Goal: Task Accomplishment & Management: Complete application form

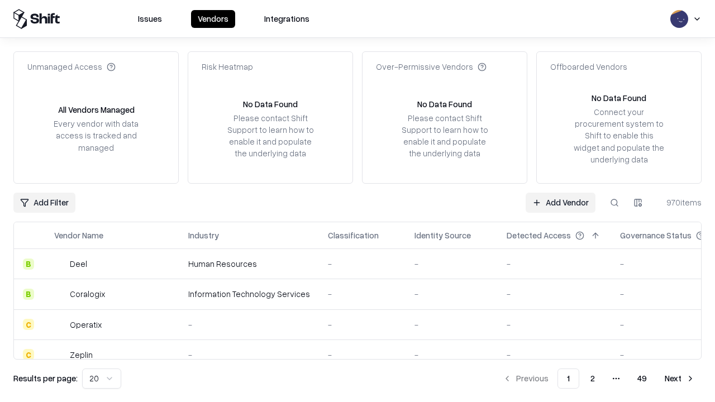
click at [560, 202] on link "Add Vendor" at bounding box center [560, 203] width 70 height 20
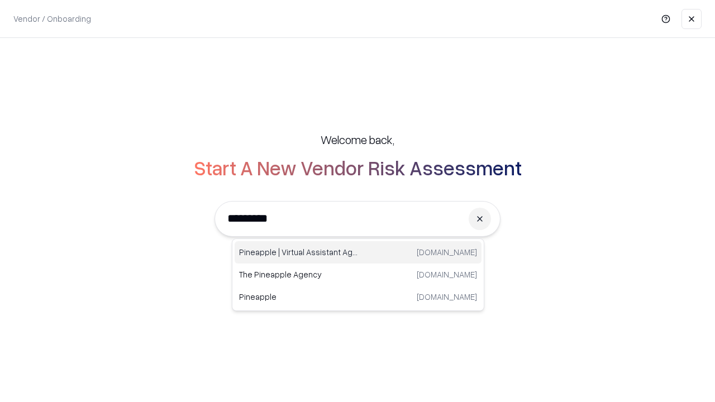
click at [358, 252] on div "Pineapple | Virtual Assistant Agency [DOMAIN_NAME]" at bounding box center [357, 252] width 247 height 22
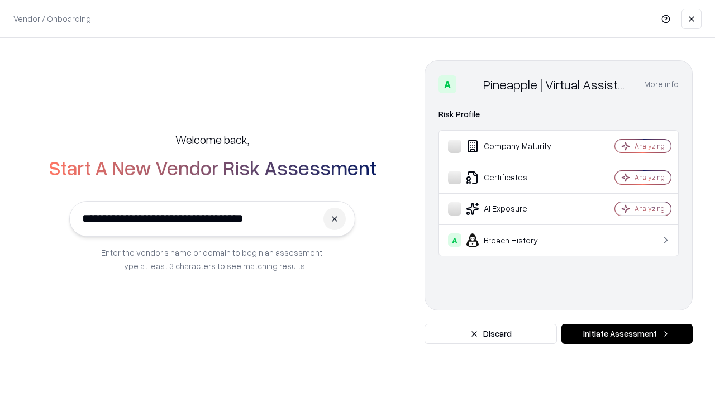
type input "**********"
click at [626, 334] on button "Initiate Assessment" at bounding box center [626, 334] width 131 height 20
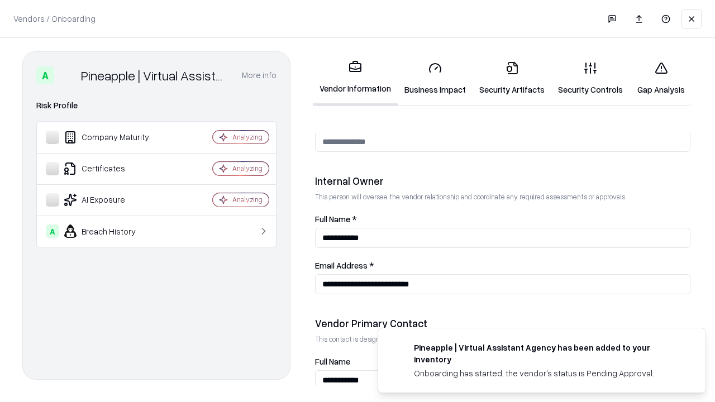
scroll to position [578, 0]
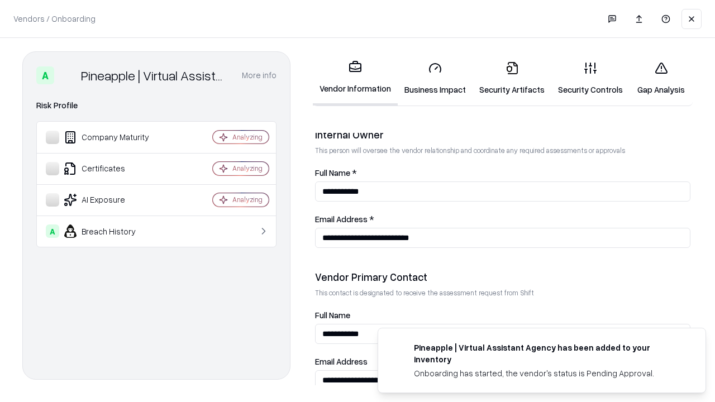
click at [435, 78] on link "Business Impact" at bounding box center [435, 78] width 75 height 52
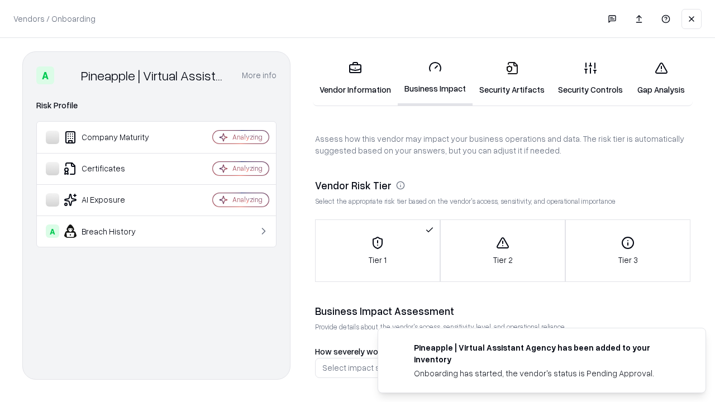
click at [511, 78] on link "Security Artifacts" at bounding box center [511, 78] width 79 height 52
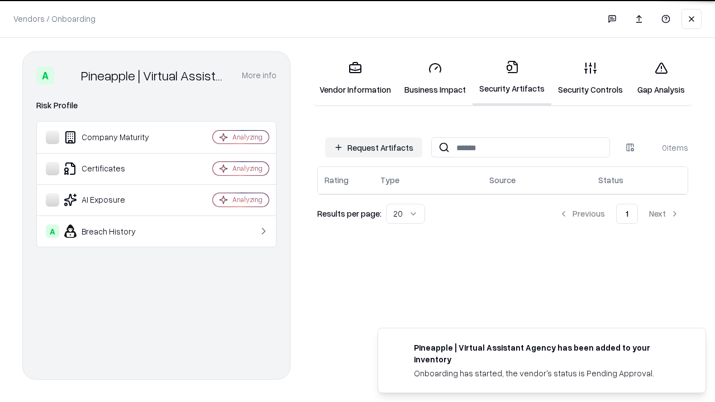
click at [373, 147] on button "Request Artifacts" at bounding box center [373, 147] width 97 height 20
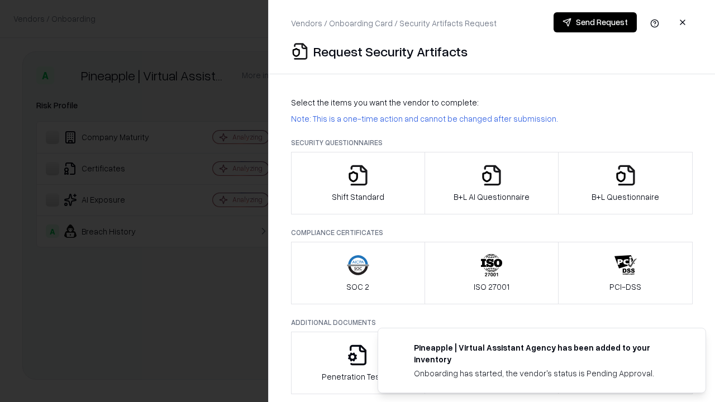
click at [357, 183] on icon "button" at bounding box center [358, 175] width 22 height 22
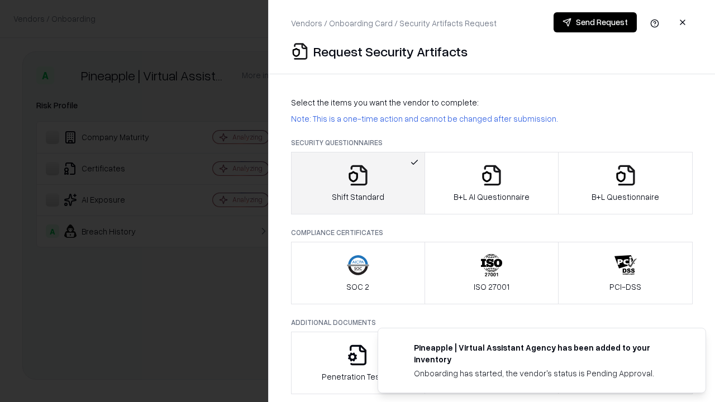
click at [595, 22] on button "Send Request" at bounding box center [594, 22] width 83 height 20
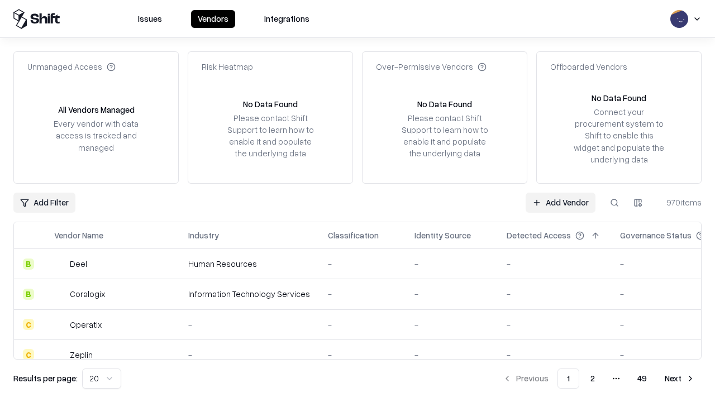
click at [614, 202] on button at bounding box center [614, 203] width 20 height 20
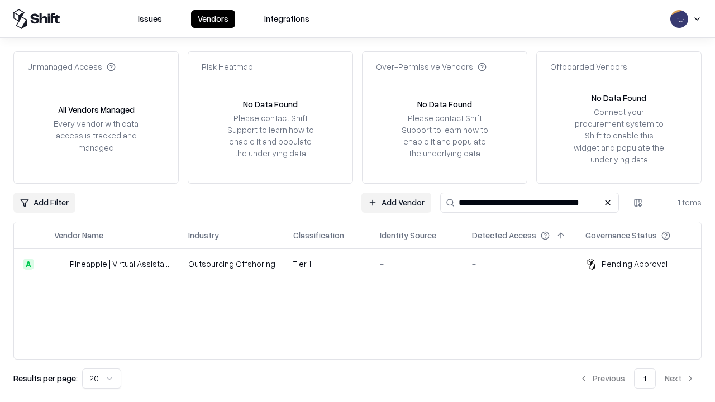
type input "**********"
click at [364, 264] on td "Tier 1" at bounding box center [327, 264] width 87 height 30
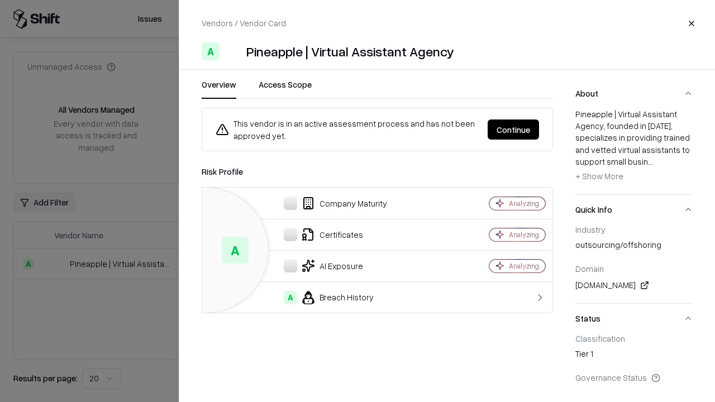
click at [513, 130] on button "Continue" at bounding box center [512, 129] width 51 height 20
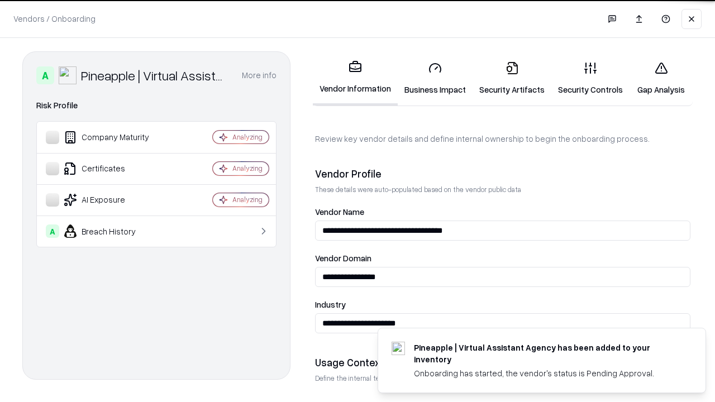
click at [511, 78] on link "Security Artifacts" at bounding box center [511, 78] width 79 height 52
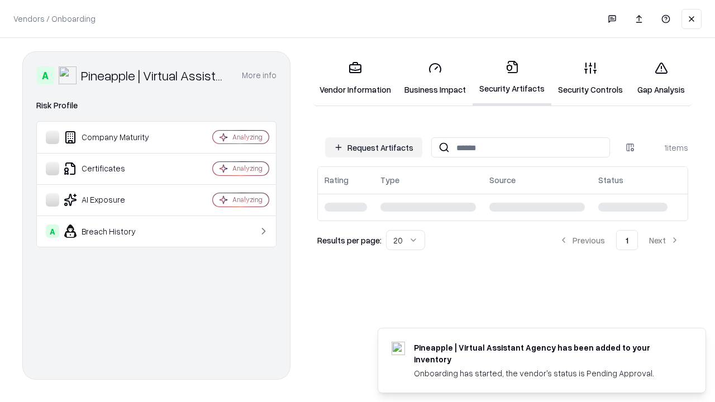
click at [660, 78] on link "Gap Analysis" at bounding box center [660, 78] width 63 height 52
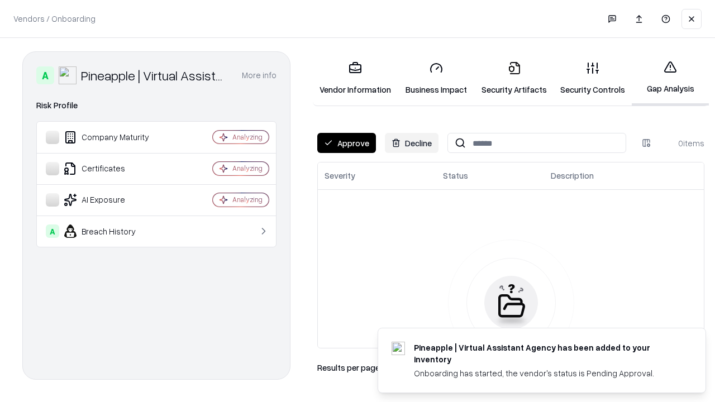
click at [346, 143] on button "Approve" at bounding box center [346, 143] width 59 height 20
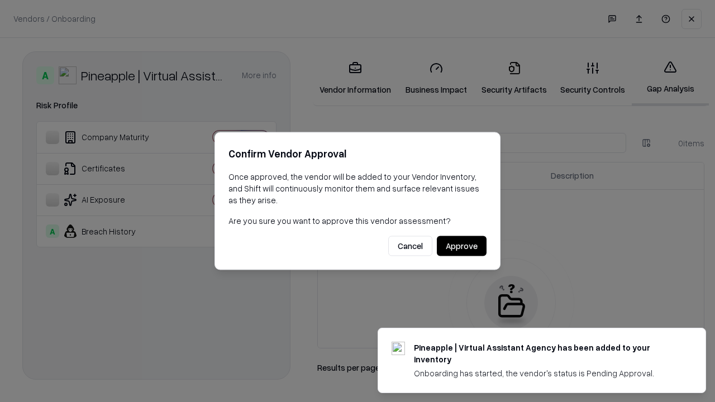
click at [461, 246] on button "Approve" at bounding box center [462, 246] width 50 height 20
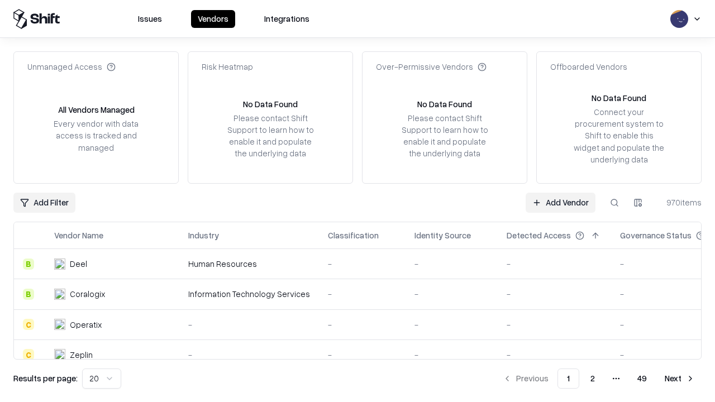
type input "**********"
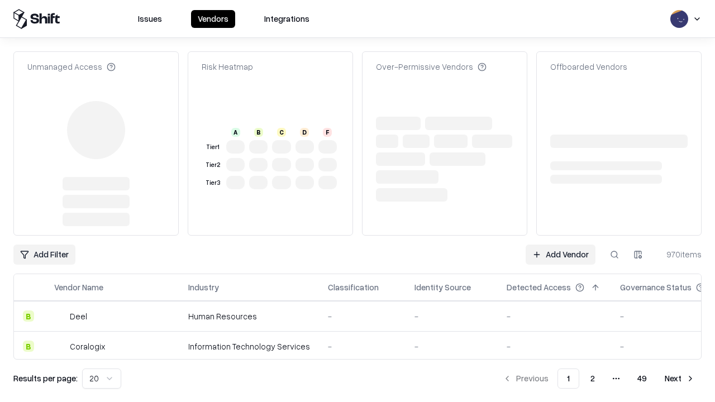
click at [560, 245] on link "Add Vendor" at bounding box center [560, 255] width 70 height 20
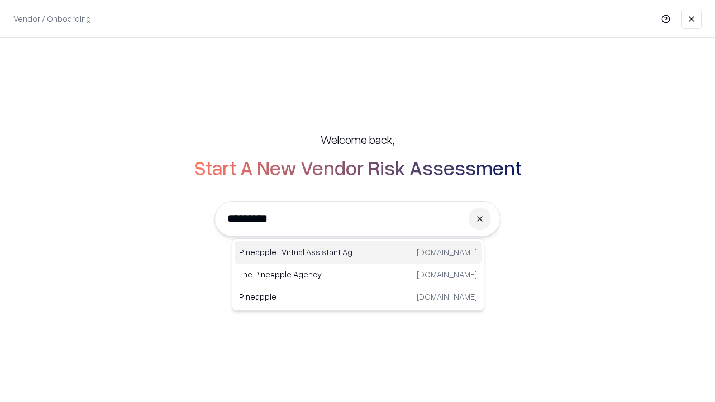
click at [358, 252] on div "Pineapple | Virtual Assistant Agency trypineapple.com" at bounding box center [357, 252] width 247 height 22
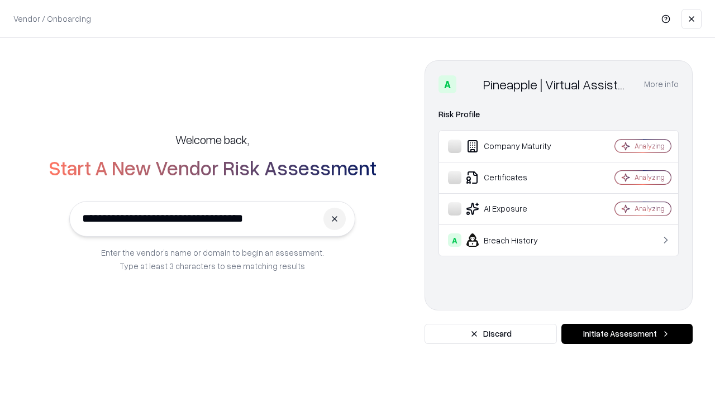
type input "**********"
click at [626, 334] on button "Initiate Assessment" at bounding box center [626, 334] width 131 height 20
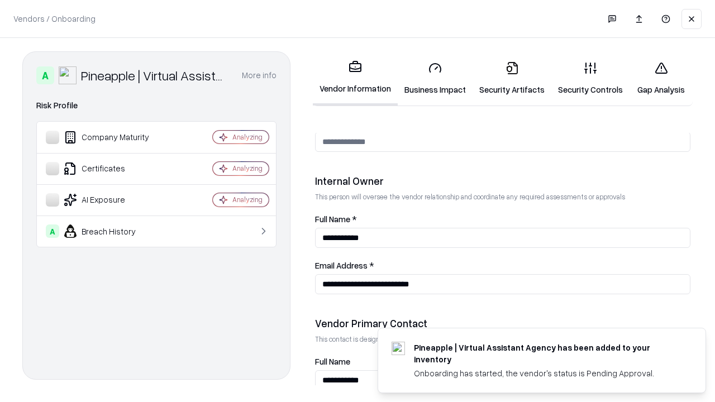
scroll to position [578, 0]
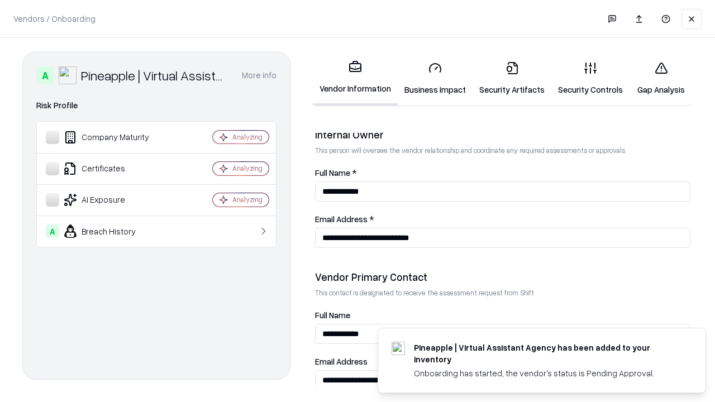
click at [660, 78] on link "Gap Analysis" at bounding box center [660, 78] width 63 height 52
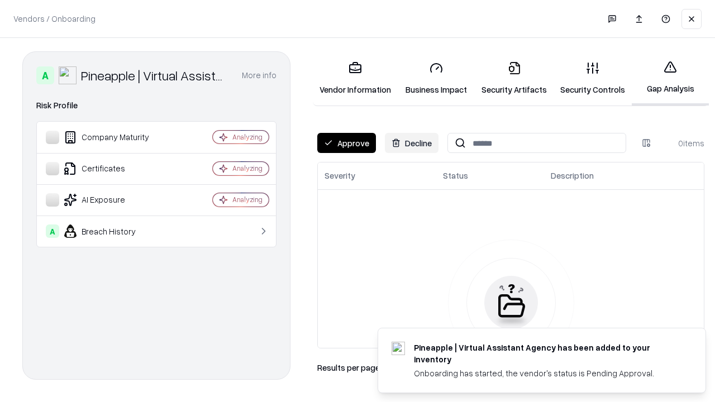
click at [346, 143] on button "Approve" at bounding box center [346, 143] width 59 height 20
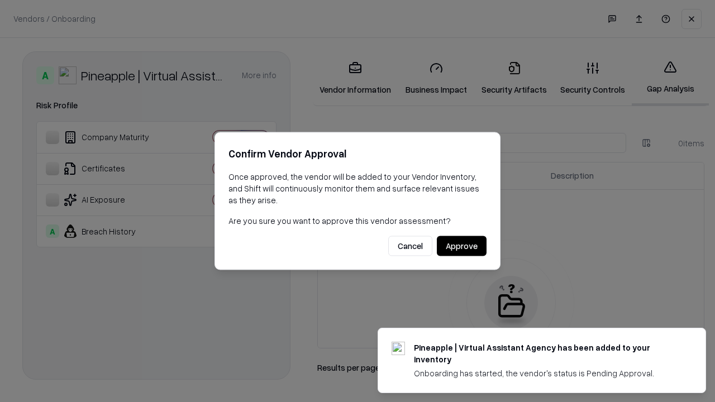
click at [461, 246] on button "Approve" at bounding box center [462, 246] width 50 height 20
